Goal: Task Accomplishment & Management: Complete application form

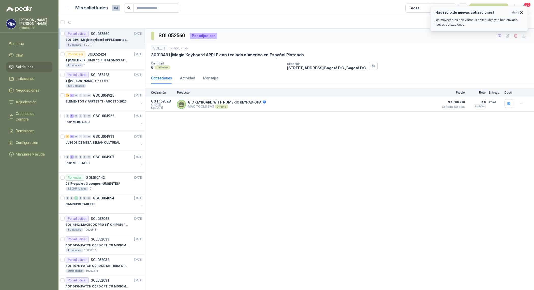
click at [496, 17] on div "¡Has recibido nuevas cotizaciones! ahora Los proveedores han visto tus solicitu…" at bounding box center [478, 18] width 89 height 17
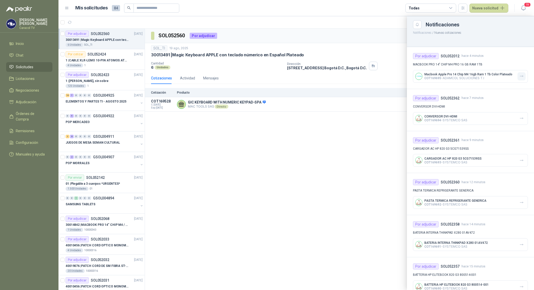
click at [519, 78] on icon "button" at bounding box center [521, 76] width 4 height 4
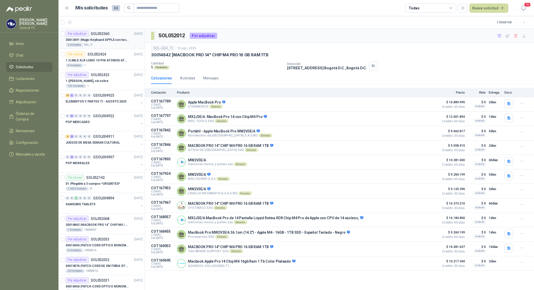
click at [123, 41] on p "30013491 | Magic Keyboard APPLE con teclado númerico en Español Plateado" at bounding box center [97, 40] width 63 height 5
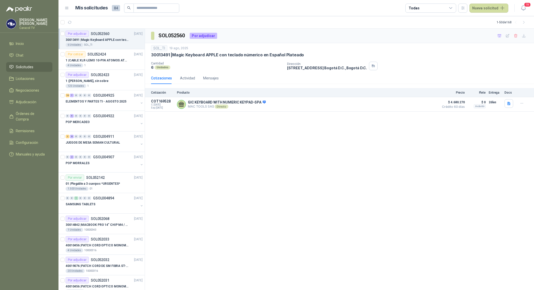
click at [118, 42] on div "30013491 | Magic Keyboard APPLE con teclado númerico en Español Plateado" at bounding box center [104, 40] width 77 height 6
click at [113, 55] on div "Por cotizar SOL052424 [DATE]" at bounding box center [104, 54] width 77 height 6
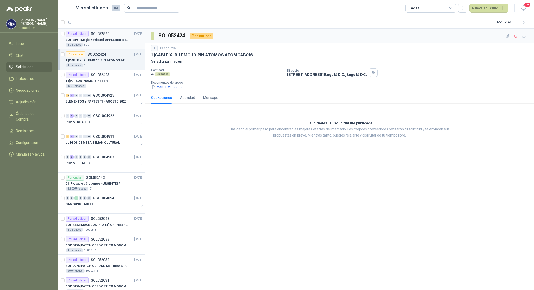
click at [115, 40] on p "30013491 | Magic Keyboard APPLE con teclado númerico en Español Plateado" at bounding box center [97, 40] width 63 height 5
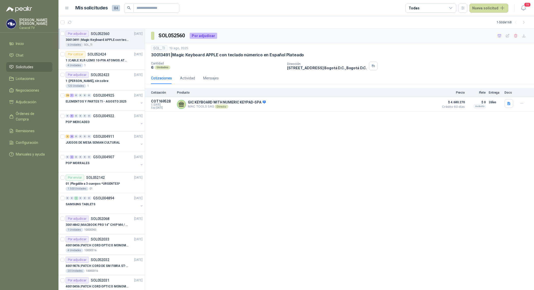
drag, startPoint x: 331, startPoint y: 51, endPoint x: 240, endPoint y: 52, distance: 90.7
click at [240, 52] on div "SOL_TI [DATE] 30013491 | Magic Keyboard APPLE con teclado númerico en Español P…" at bounding box center [339, 51] width 377 height 12
drag, startPoint x: 174, startPoint y: 56, endPoint x: 333, endPoint y: 57, distance: 158.8
click at [333, 57] on div "30013491 | Magic Keyboard APPLE con teclado númerico en Español Plateado" at bounding box center [339, 54] width 377 height 5
copy p "Magic Keyboard APPLE con teclado númerico en Español Plateado"
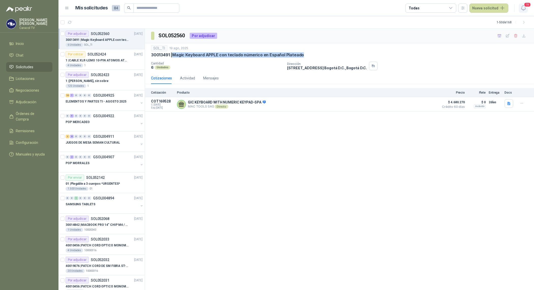
click at [524, 8] on icon "button" at bounding box center [523, 8] width 6 height 6
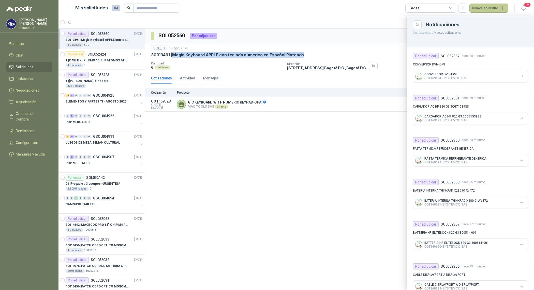
click at [497, 8] on button "Nueva solicitud" at bounding box center [488, 8] width 39 height 9
click at [494, 16] on link "Solicitud" at bounding box center [494, 20] width 43 height 9
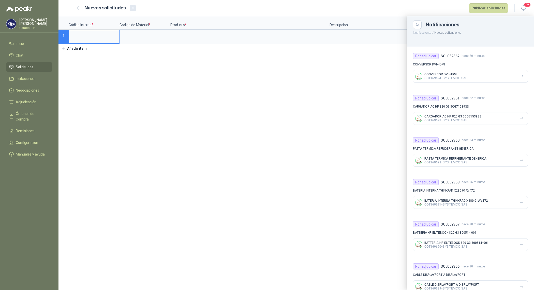
click at [205, 29] on div at bounding box center [295, 153] width 475 height 274
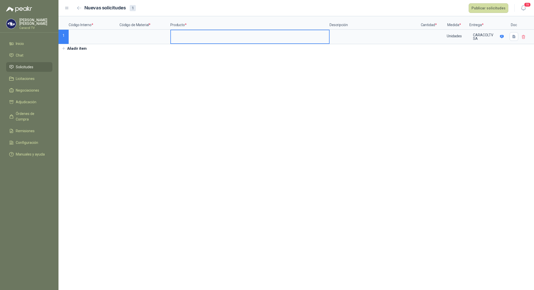
click at [186, 35] on input at bounding box center [250, 35] width 158 height 10
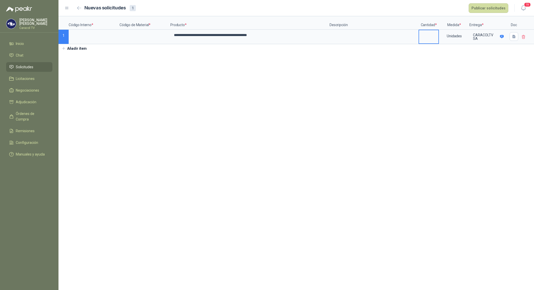
click at [429, 36] on input at bounding box center [428, 35] width 19 height 10
type input "*"
click at [139, 36] on input at bounding box center [145, 35] width 50 height 10
click at [92, 37] on input at bounding box center [94, 35] width 50 height 10
click at [473, 7] on button "Publicar solicitudes" at bounding box center [488, 8] width 40 height 10
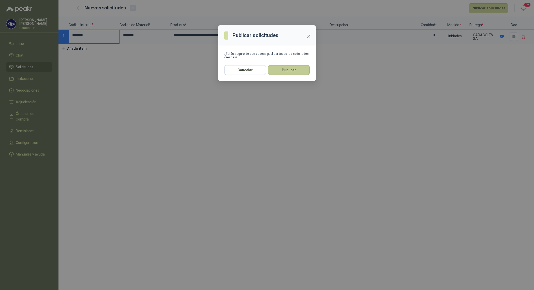
click at [299, 74] on button "Publicar" at bounding box center [289, 70] width 42 height 10
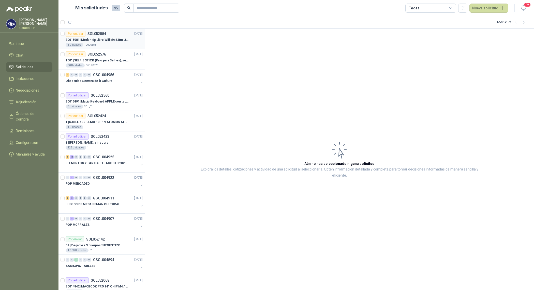
click at [95, 39] on p "30015981 | Moden 4g Libre Wifi Mw43tm Lte Router Móvil Internet 5ghz" at bounding box center [97, 40] width 63 height 5
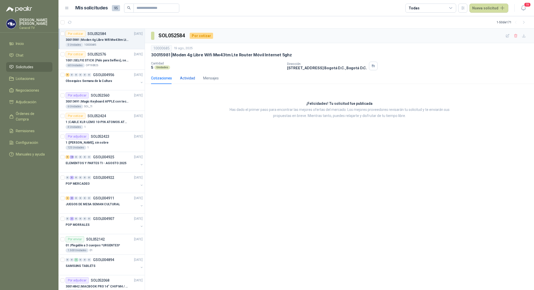
click at [187, 76] on div "Actividad" at bounding box center [187, 78] width 15 height 6
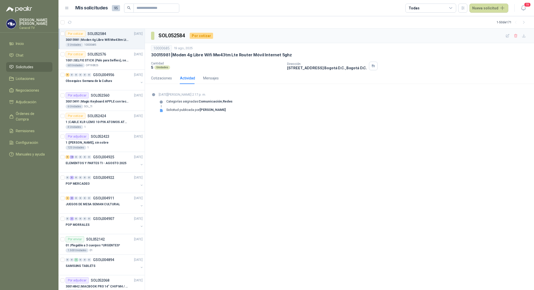
click at [352, 263] on div "SOL052584 Por cotizar 10000685 [DATE] 30015981 | Moden 4g Libre Wifi Mw43tm Lte…" at bounding box center [339, 160] width 389 height 262
click at [99, 99] on div "30013491 | Magic Keyboard APPLE con teclado númerico en Español Plateado" at bounding box center [104, 102] width 77 height 6
